Goal: Information Seeking & Learning: Learn about a topic

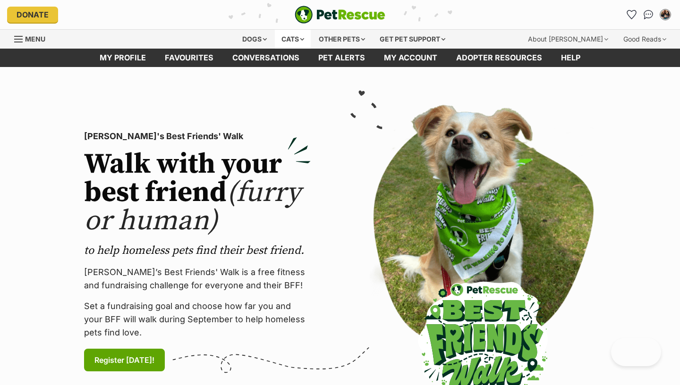
drag, startPoint x: 284, startPoint y: 42, endPoint x: 301, endPoint y: 38, distance: 17.6
click at [284, 42] on div "Cats" at bounding box center [293, 39] width 36 height 19
click at [300, 38] on div "Cats" at bounding box center [293, 39] width 36 height 19
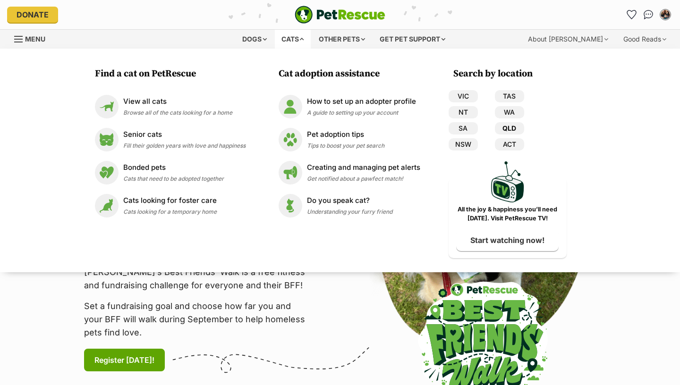
click at [509, 130] on link "QLD" at bounding box center [509, 128] width 29 height 12
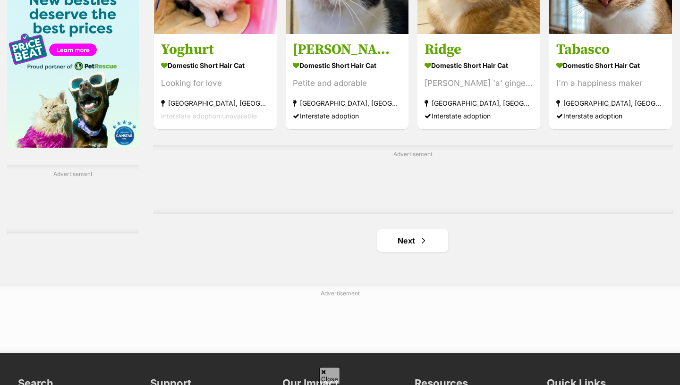
scroll to position [1578, 0]
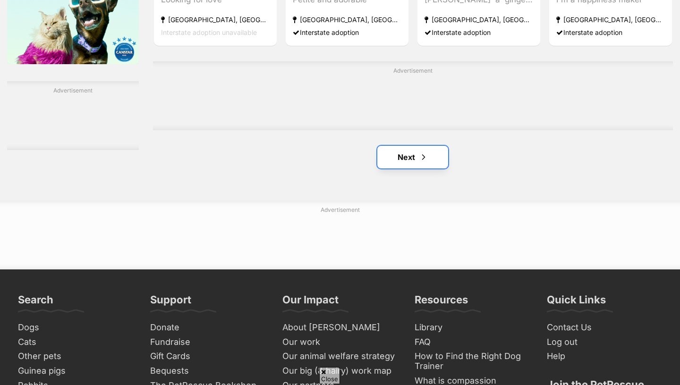
click at [408, 161] on link "Next" at bounding box center [412, 157] width 71 height 23
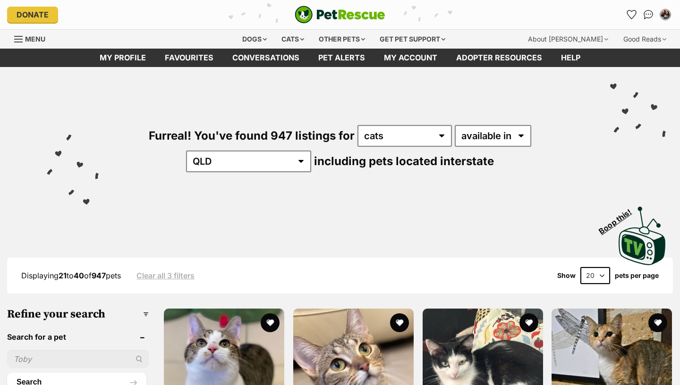
scroll to position [169, 0]
